Goal: Find contact information: Find contact information

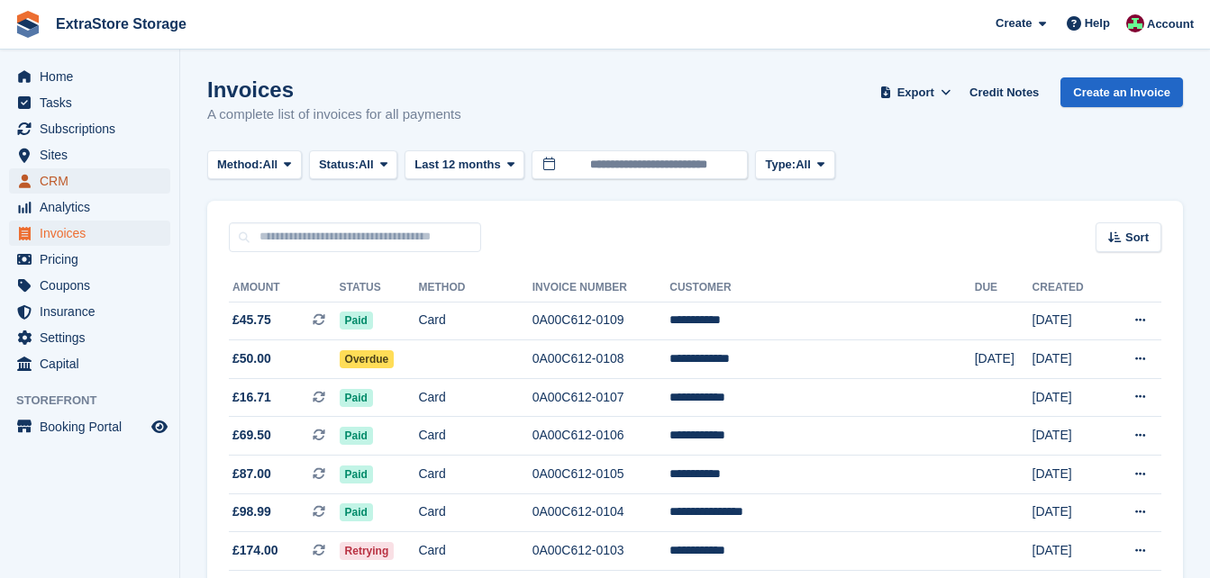
click at [90, 185] on span "CRM" at bounding box center [94, 180] width 108 height 25
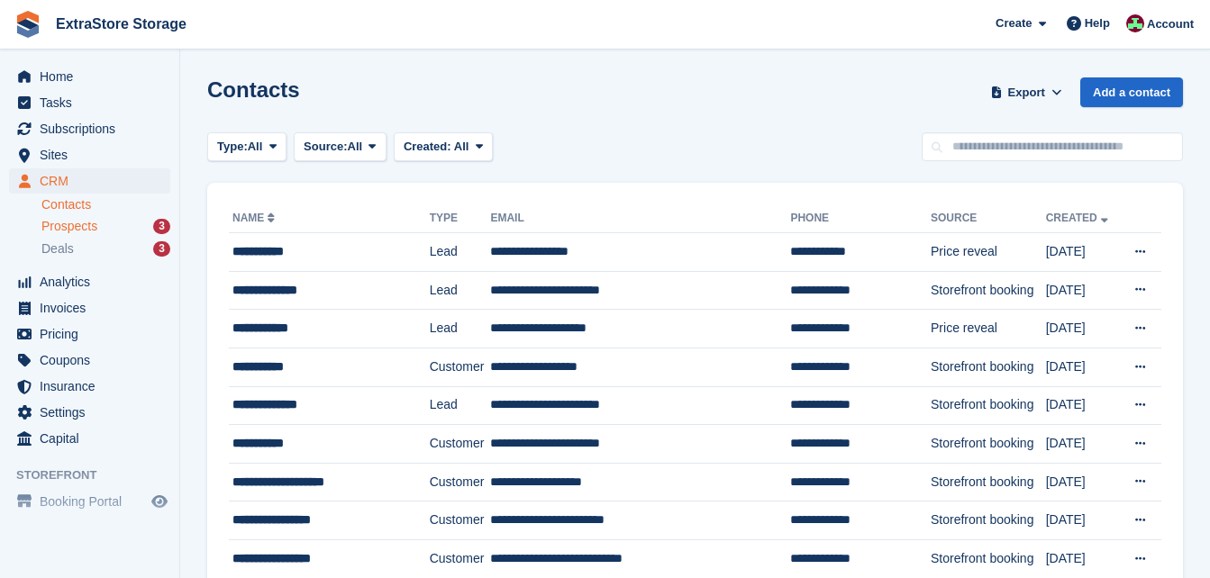
click at [91, 229] on span "Prospects" at bounding box center [69, 226] width 56 height 17
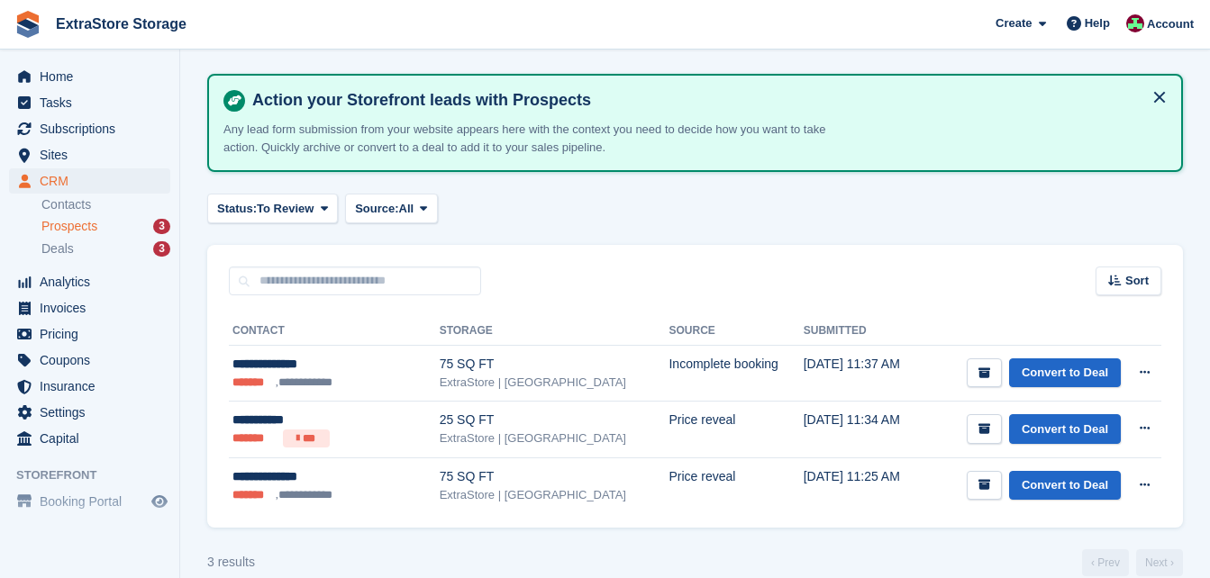
scroll to position [84, 0]
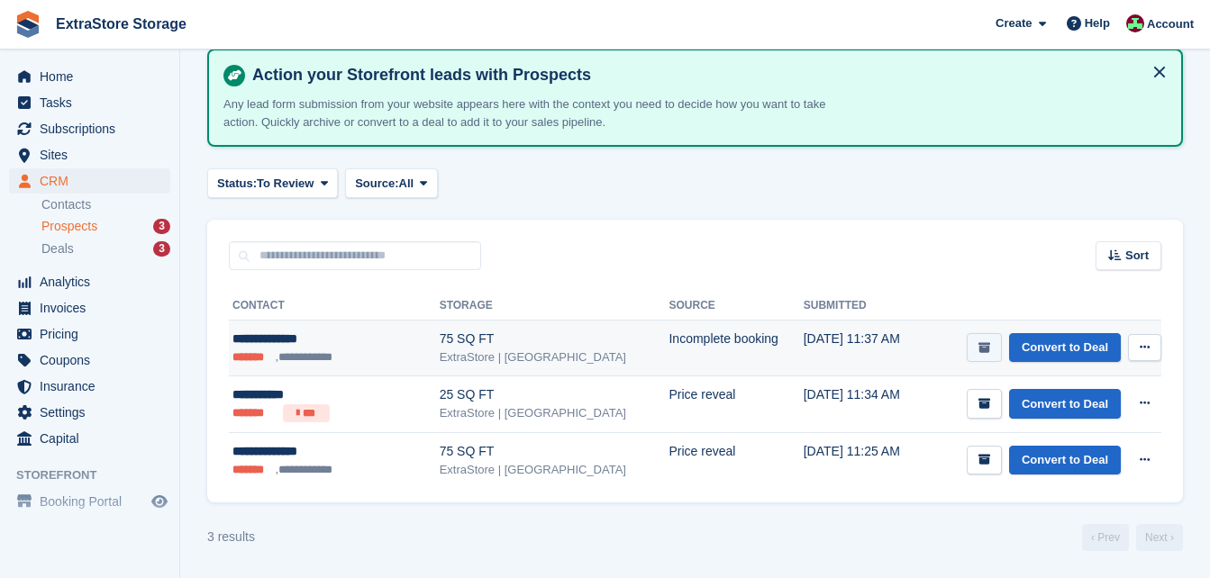
click at [980, 345] on icon "submit" at bounding box center [984, 348] width 12 height 12
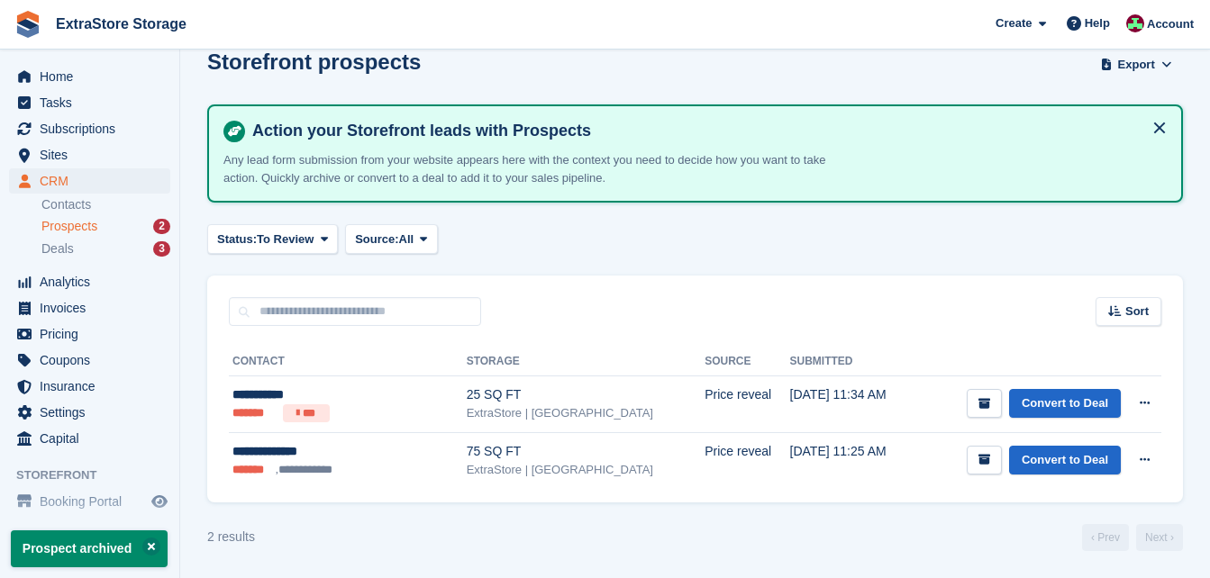
scroll to position [0, 0]
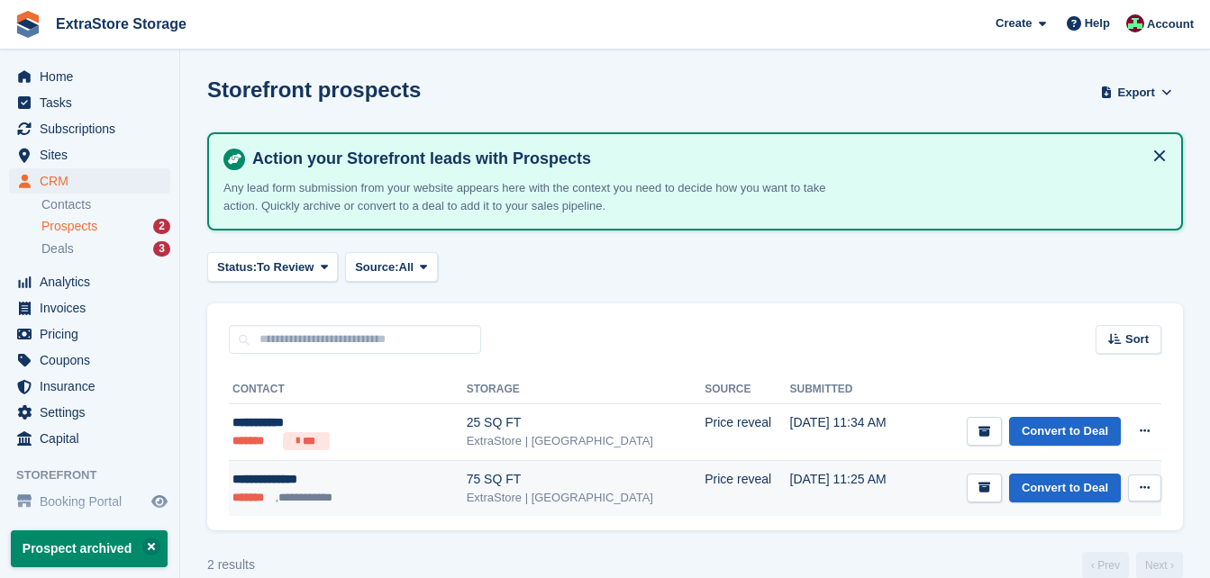
click at [332, 485] on div "**********" at bounding box center [323, 479] width 183 height 19
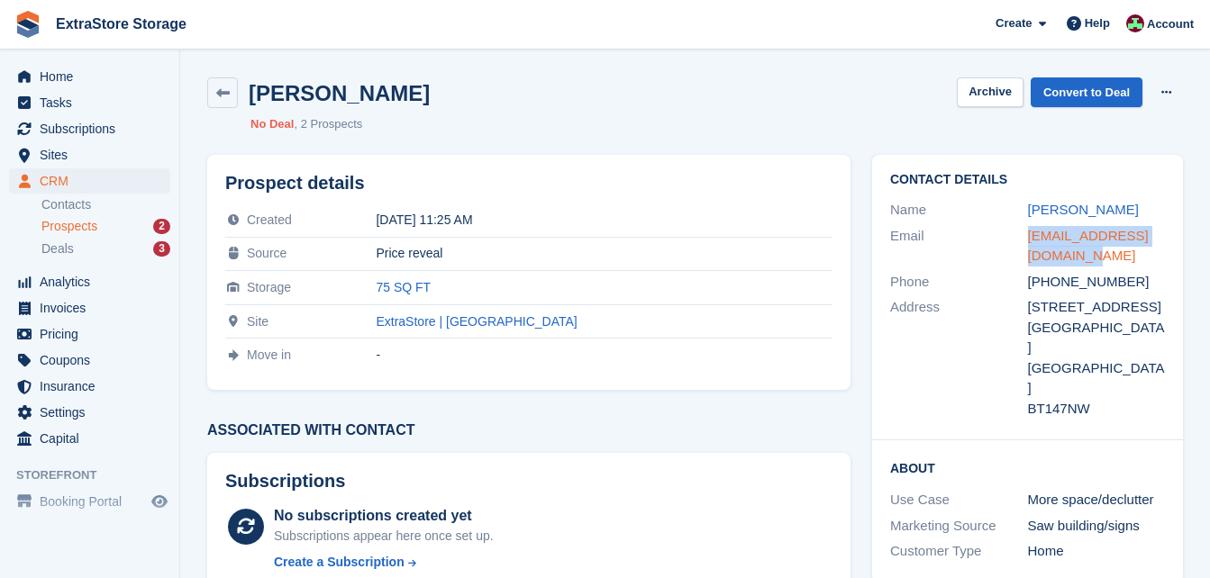
drag, startPoint x: 1066, startPoint y: 258, endPoint x: 1027, endPoint y: 240, distance: 42.7
click at [1028, 240] on div "lauryn1412@hotmail.co.uk" at bounding box center [1097, 246] width 138 height 41
copy link "lauryn1412@hotmail.co.uk"
